Goal: Information Seeking & Learning: Learn about a topic

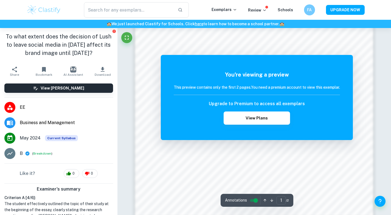
scroll to position [473, 0]
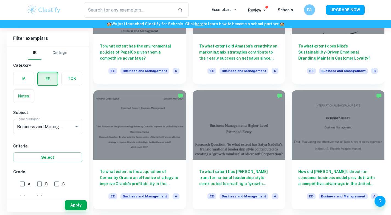
scroll to position [142, 0]
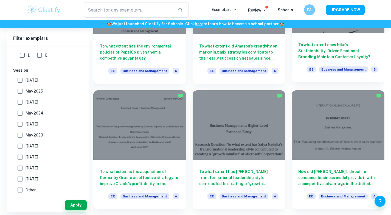
click at [368, 36] on div "To what extent does Nike's Sustainability-Driven Emotional Branding Maintain Cu…" at bounding box center [338, 57] width 93 height 49
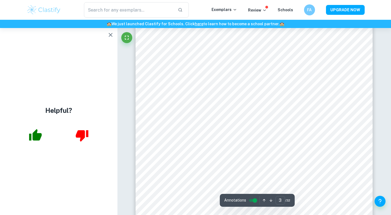
scroll to position [955, 0]
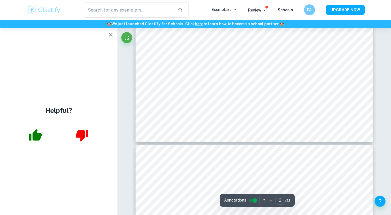
type input "4"
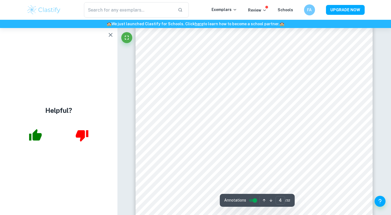
scroll to position [1188, 0]
